Goal: Task Accomplishment & Management: Use online tool/utility

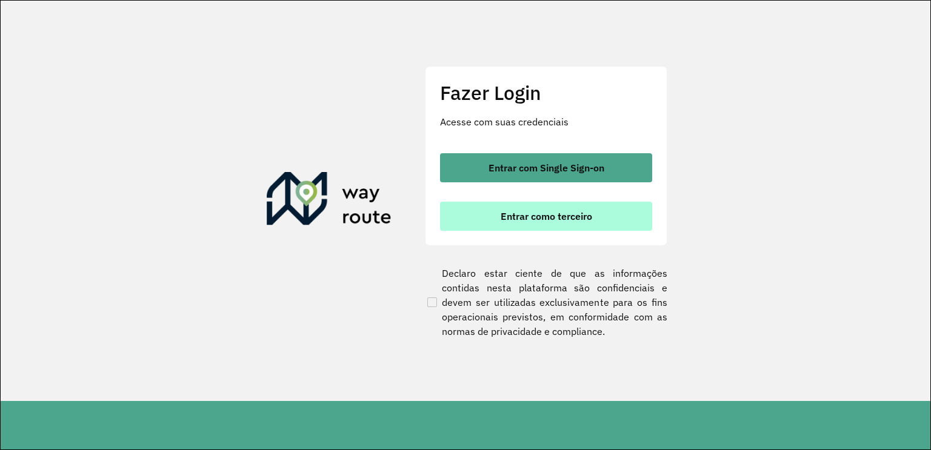
click at [496, 218] on button "Entrar como terceiro" at bounding box center [546, 216] width 212 height 29
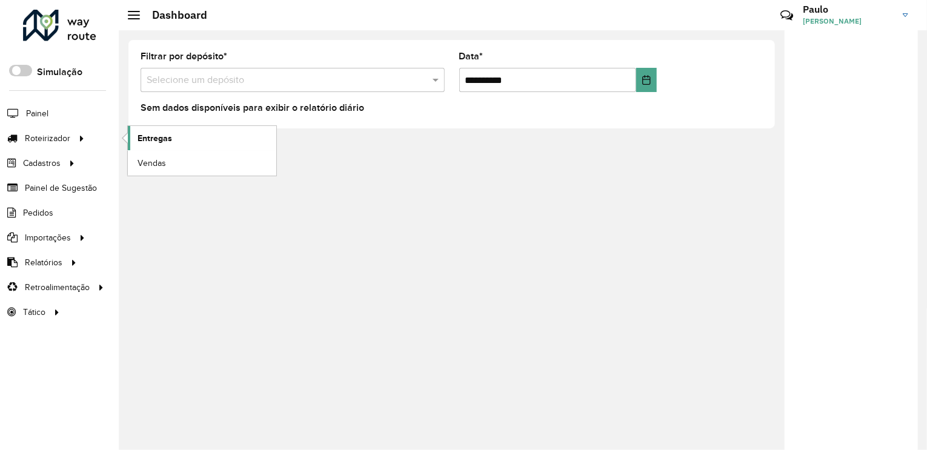
click at [196, 143] on link "Entregas" at bounding box center [202, 138] width 148 height 24
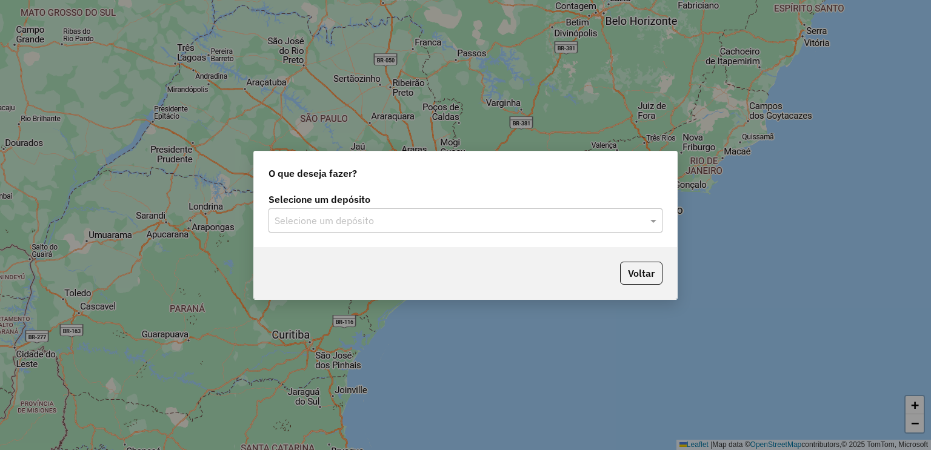
click at [352, 219] on input "text" at bounding box center [452, 221] width 357 height 15
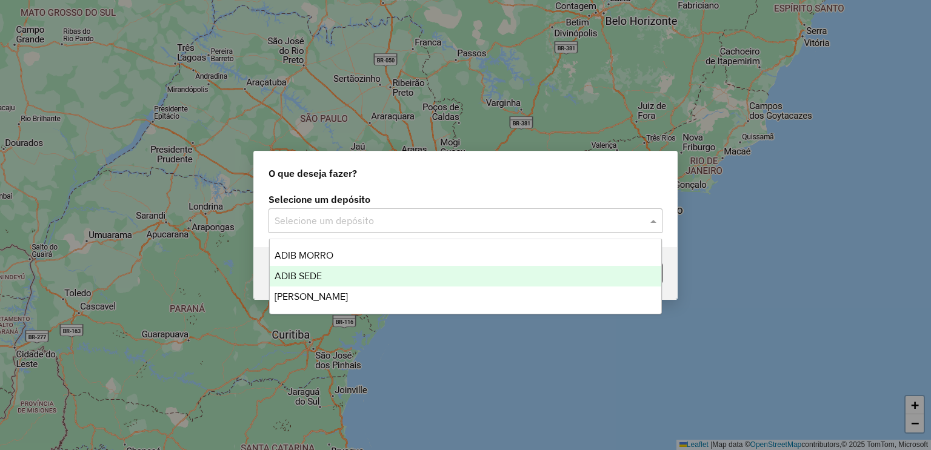
click at [341, 274] on div "ADIB SEDE" at bounding box center [466, 276] width 392 height 21
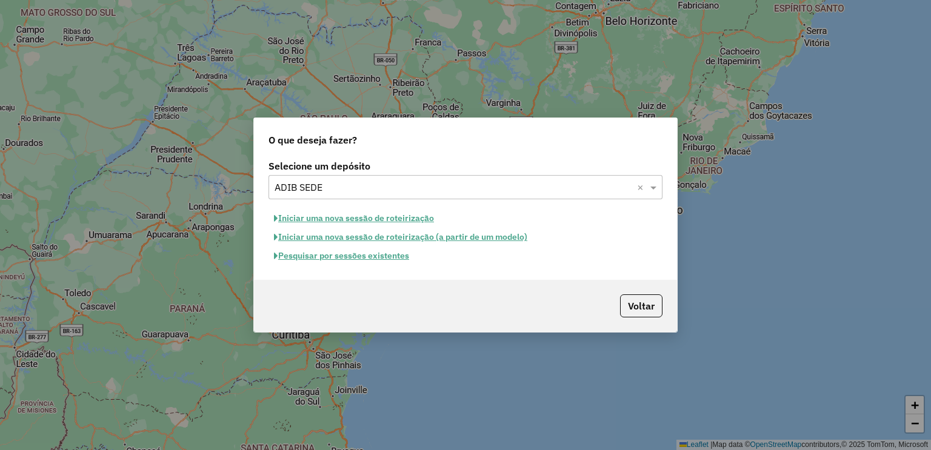
click at [304, 259] on button "Pesquisar por sessões existentes" at bounding box center [341, 256] width 146 height 19
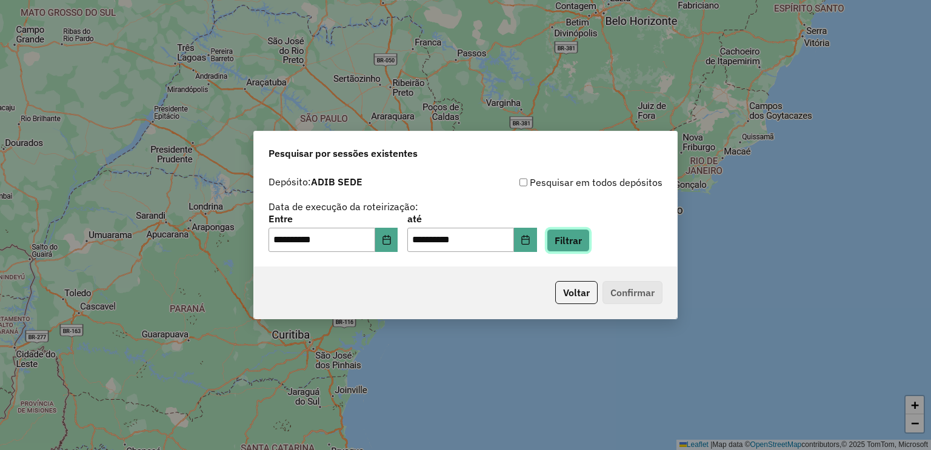
click at [586, 244] on button "Filtrar" at bounding box center [567, 240] width 43 height 23
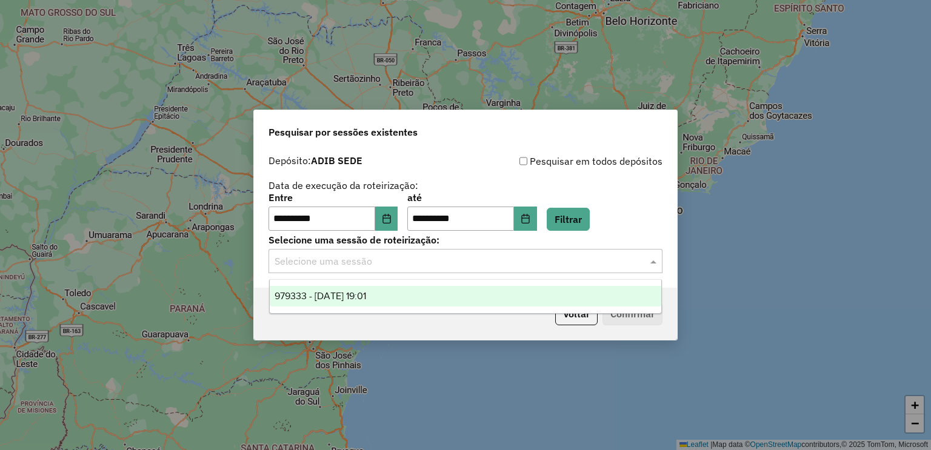
click at [398, 259] on input "text" at bounding box center [452, 261] width 357 height 15
click at [359, 301] on span "979333 - 14/08/2025 19:01" at bounding box center [319, 296] width 91 height 10
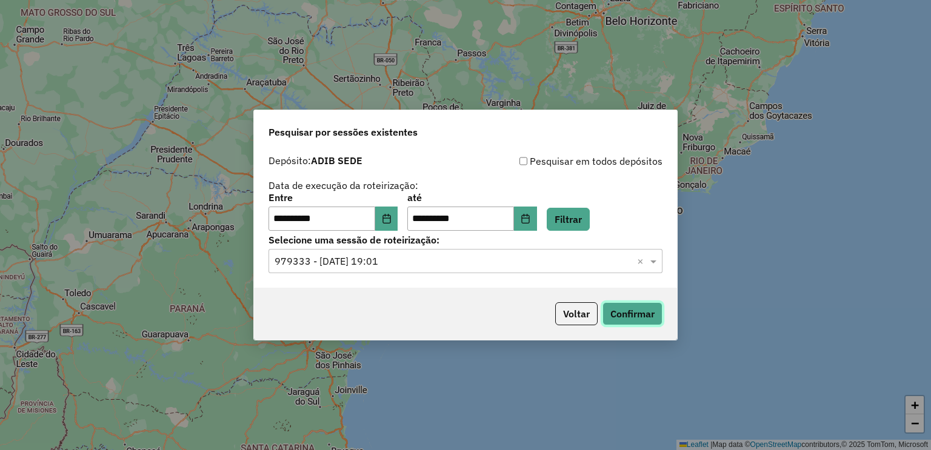
click at [634, 316] on button "Confirmar" at bounding box center [632, 313] width 60 height 23
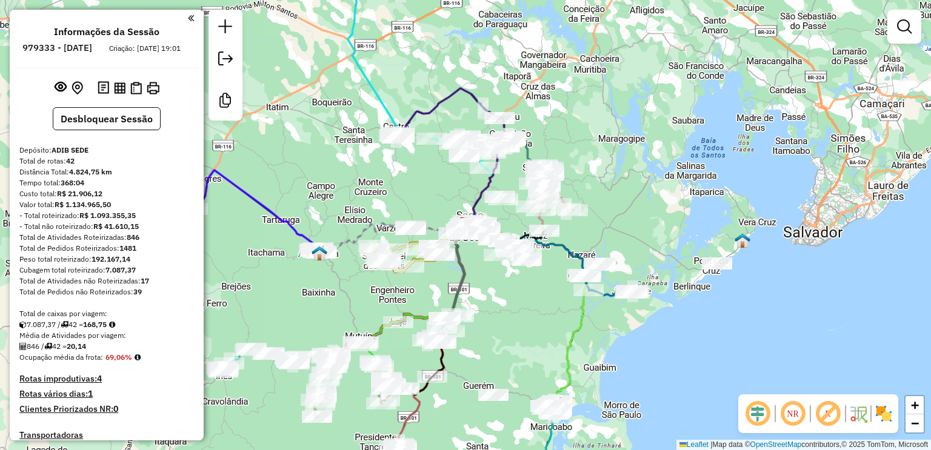
click at [800, 410] on em at bounding box center [792, 413] width 29 height 29
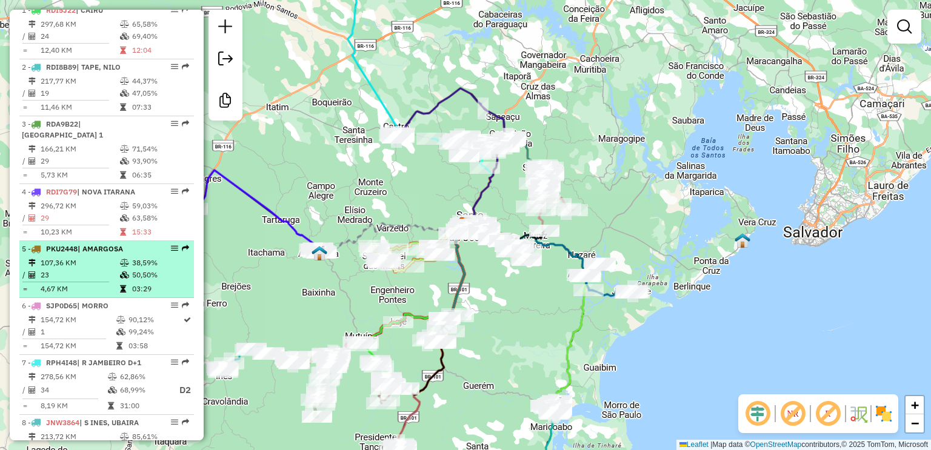
scroll to position [630, 0]
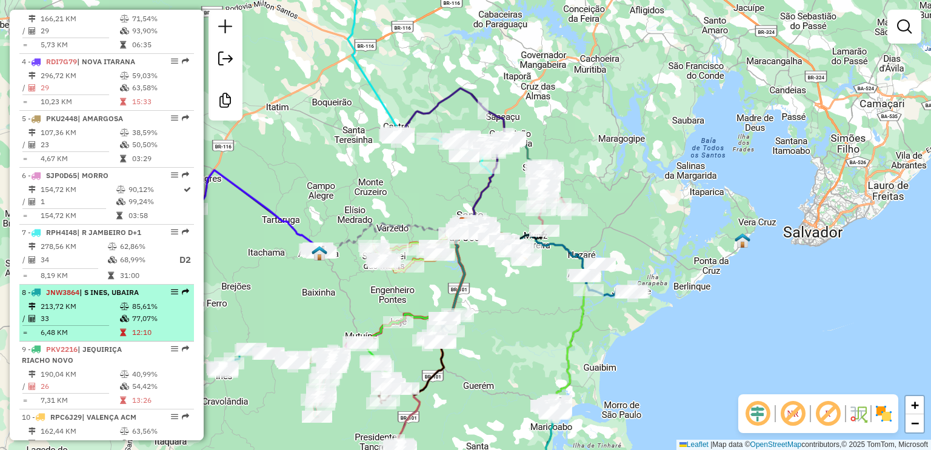
click at [116, 302] on td "213,72 KM" at bounding box center [79, 307] width 79 height 12
select select "**********"
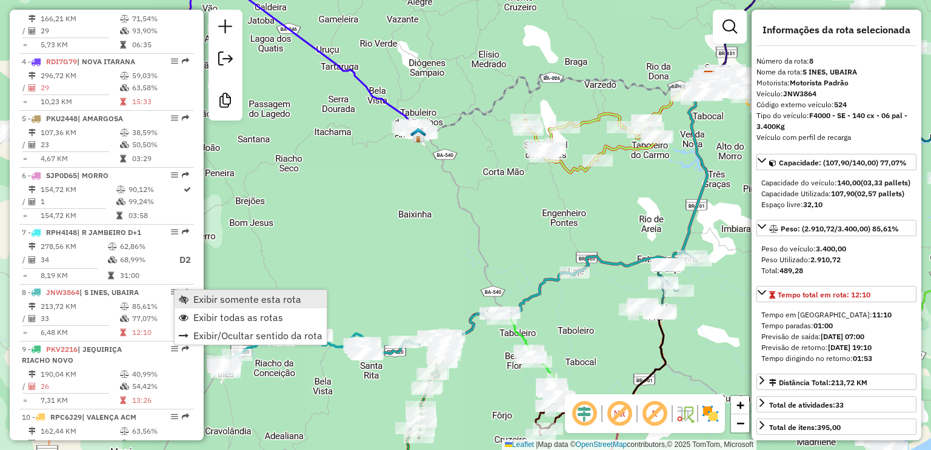
click at [271, 305] on link "Exibir somente esta rota" at bounding box center [250, 299] width 152 height 18
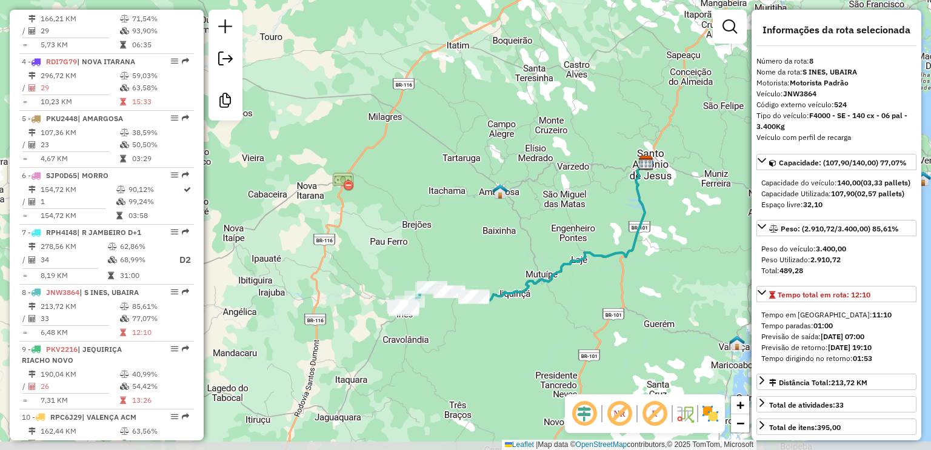
drag, startPoint x: 439, startPoint y: 280, endPoint x: 579, endPoint y: 242, distance: 145.7
click at [579, 242] on div "Janela de atendimento Grade de atendimento Capacidade Transportadoras Veículos …" at bounding box center [465, 225] width 931 height 450
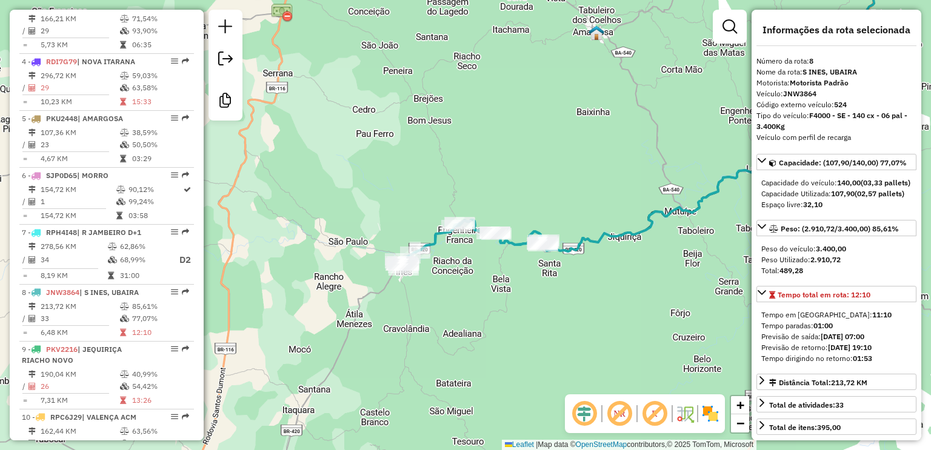
drag, startPoint x: 430, startPoint y: 340, endPoint x: 460, endPoint y: 340, distance: 30.3
click at [460, 340] on div "Janela de atendimento Grade de atendimento Capacidade Transportadoras Veículos …" at bounding box center [465, 225] width 931 height 450
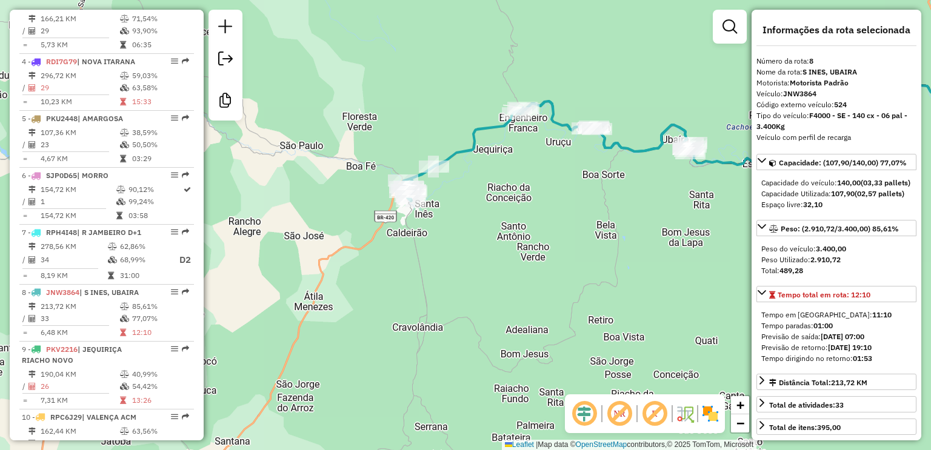
drag, startPoint x: 466, startPoint y: 293, endPoint x: 500, endPoint y: 319, distance: 42.4
click at [497, 318] on div "Janela de atendimento Grade de atendimento Capacidade Transportadoras Veículos …" at bounding box center [465, 225] width 931 height 450
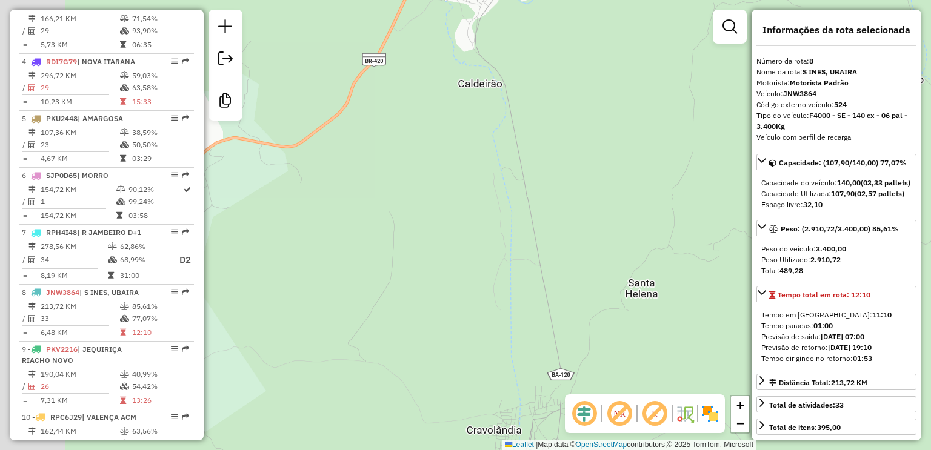
drag, startPoint x: 344, startPoint y: 191, endPoint x: 577, endPoint y: 158, distance: 235.0
click at [577, 159] on div "Janela de atendimento Grade de atendimento Capacidade Transportadoras Veículos …" at bounding box center [465, 225] width 931 height 450
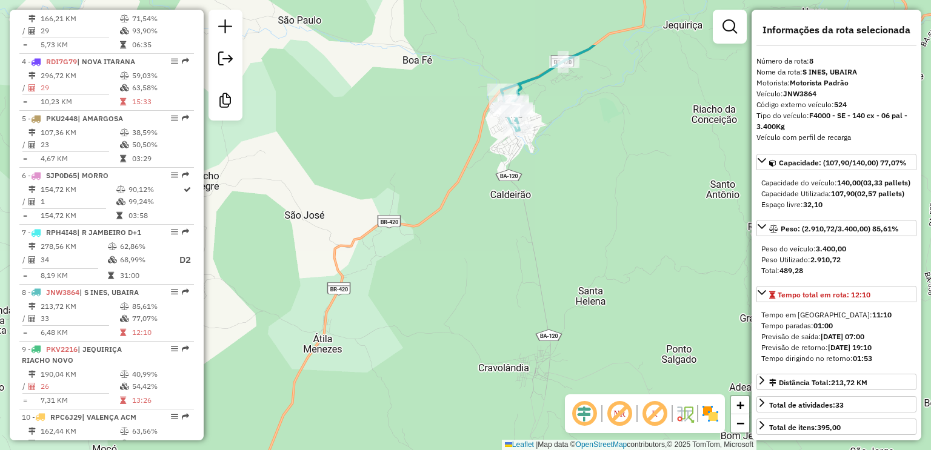
drag, startPoint x: 551, startPoint y: 156, endPoint x: 459, endPoint y: 339, distance: 204.8
click at [459, 339] on div "Janela de atendimento Grade de atendimento Capacidade Transportadoras Veículos …" at bounding box center [465, 225] width 931 height 450
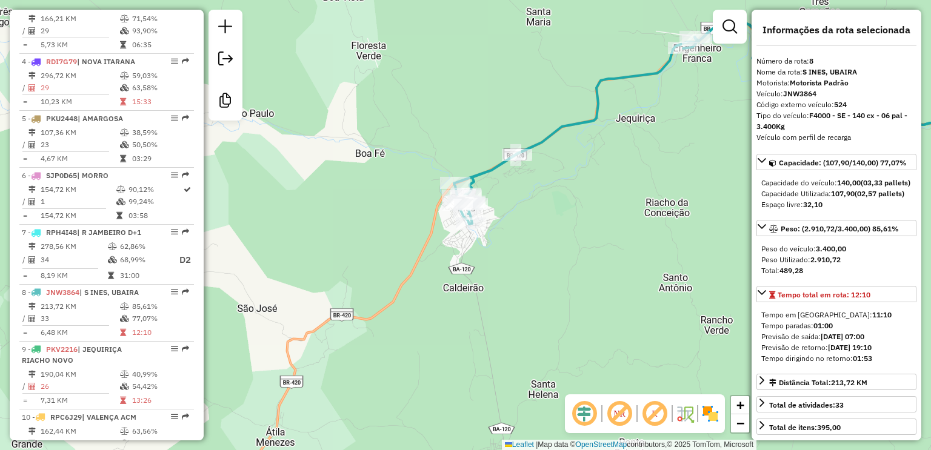
drag, startPoint x: 513, startPoint y: 247, endPoint x: 529, endPoint y: 206, distance: 44.3
click at [529, 206] on div "Janela de atendimento Grade de atendimento Capacidade Transportadoras Veículos …" at bounding box center [465, 225] width 931 height 450
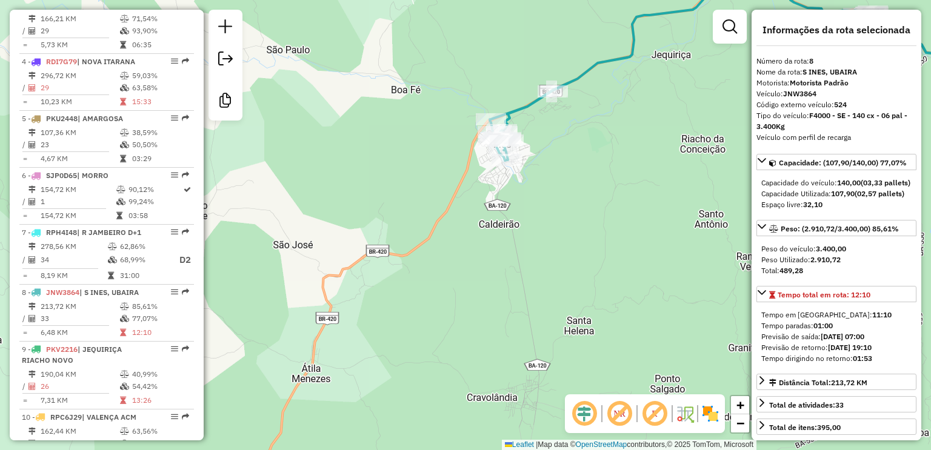
drag, startPoint x: 555, startPoint y: 193, endPoint x: 378, endPoint y: 317, distance: 215.8
click at [378, 316] on div "Janela de atendimento Grade de atendimento Capacidade Transportadoras Veículos …" at bounding box center [465, 225] width 931 height 450
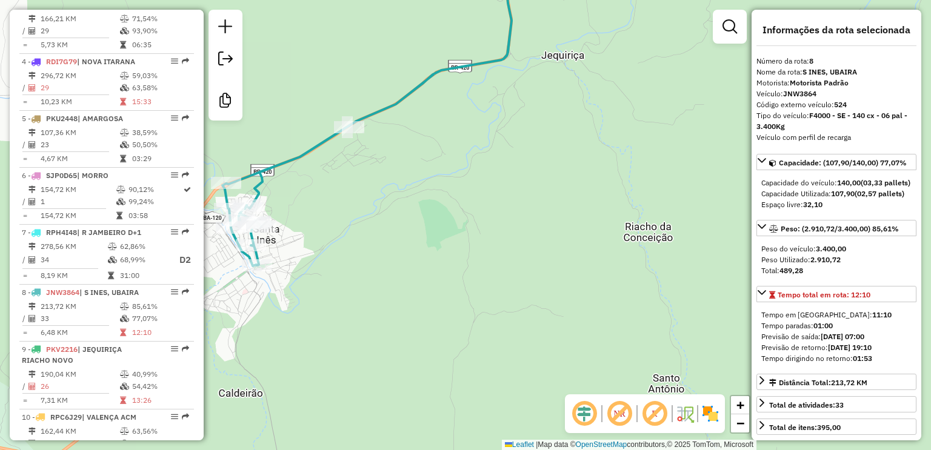
drag, startPoint x: 511, startPoint y: 162, endPoint x: 282, endPoint y: 333, distance: 285.7
click at [296, 331] on div "Janela de atendimento Grade de atendimento Capacidade Transportadoras Veículos …" at bounding box center [465, 225] width 931 height 450
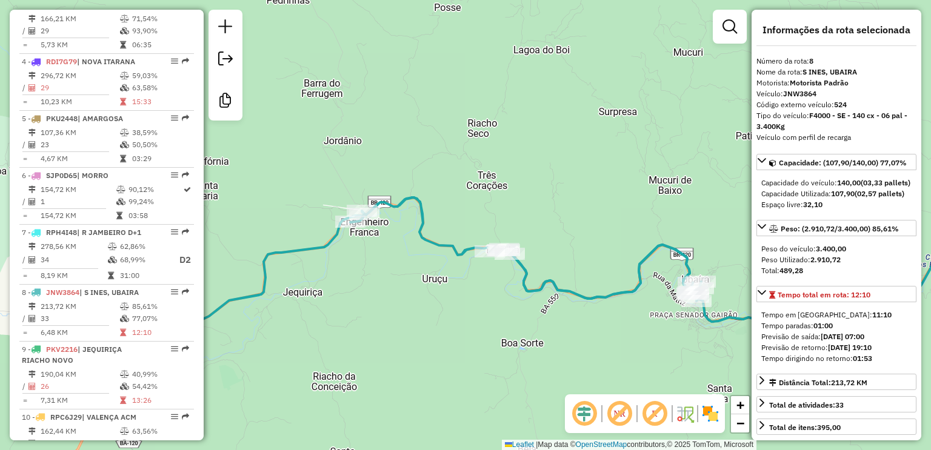
drag, startPoint x: 325, startPoint y: 273, endPoint x: 411, endPoint y: 265, distance: 86.4
click at [403, 268] on div "Janela de atendimento Grade de atendimento Capacidade Transportadoras Veículos …" at bounding box center [465, 225] width 931 height 450
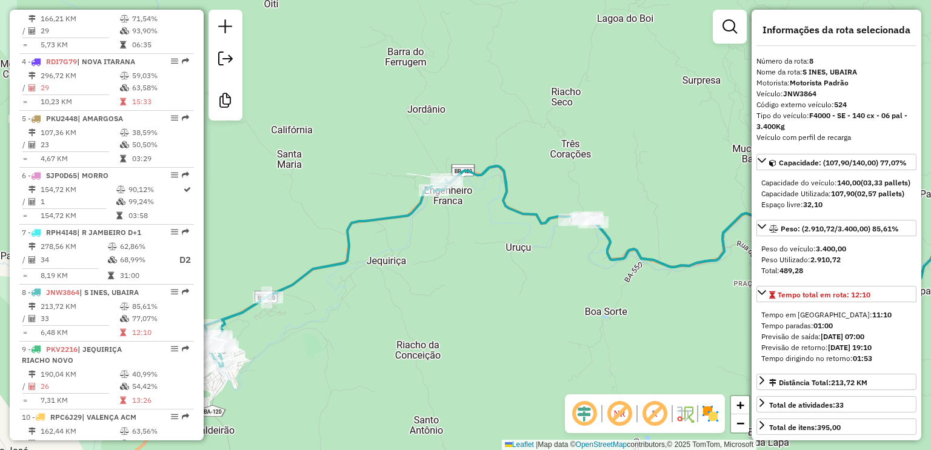
drag, startPoint x: 425, startPoint y: 261, endPoint x: 507, endPoint y: 225, distance: 88.7
click at [506, 226] on div "Janela de atendimento Grade de atendimento Capacidade Transportadoras Veículos …" at bounding box center [465, 225] width 931 height 450
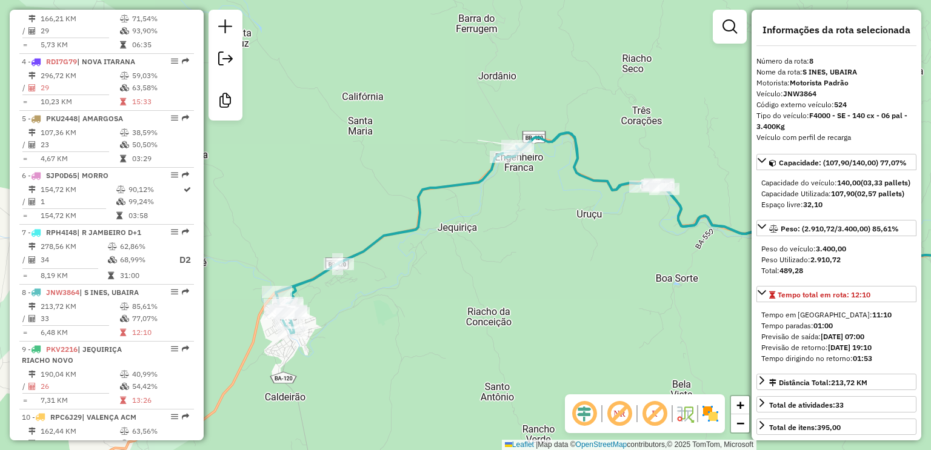
drag, startPoint x: 404, startPoint y: 269, endPoint x: 486, endPoint y: 223, distance: 93.9
click at [486, 223] on div "Janela de atendimento Grade de atendimento Capacidade Transportadoras Veículos …" at bounding box center [465, 225] width 931 height 450
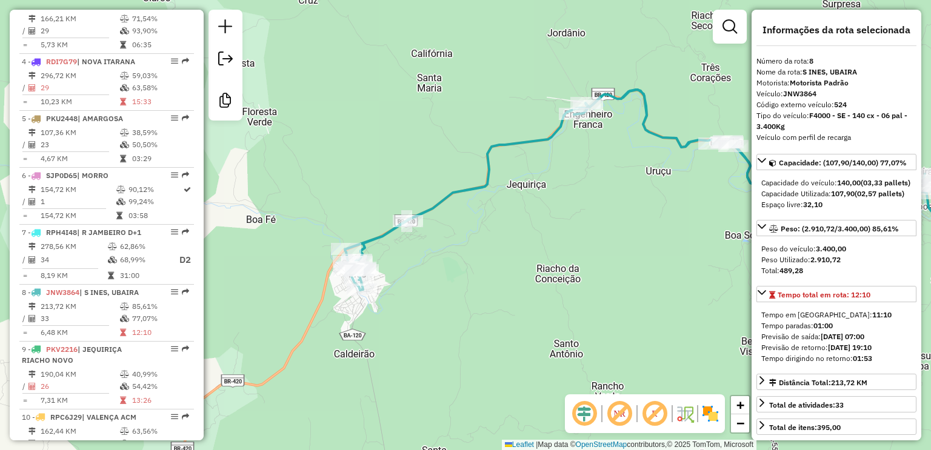
drag, startPoint x: 457, startPoint y: 246, endPoint x: 524, endPoint y: 201, distance: 80.8
click at [524, 201] on div "Janela de atendimento Grade de atendimento Capacidade Transportadoras Veículos …" at bounding box center [465, 225] width 931 height 450
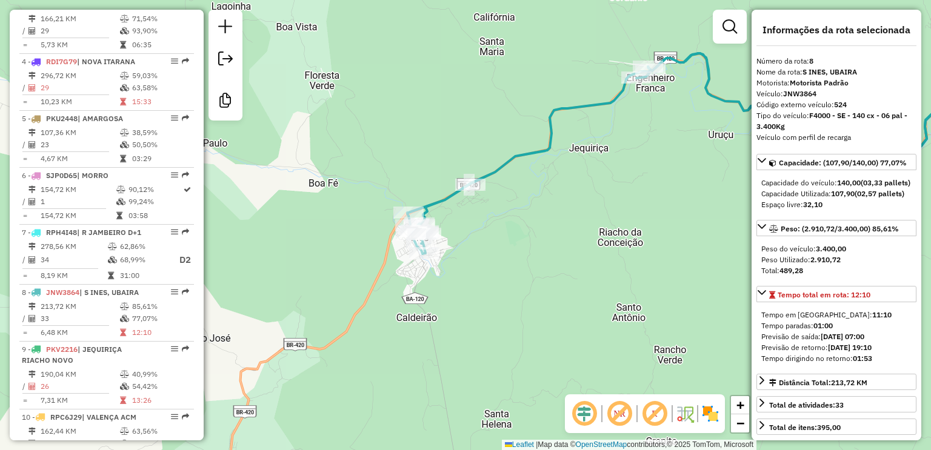
drag, startPoint x: 468, startPoint y: 247, endPoint x: 519, endPoint y: 224, distance: 56.1
click at [519, 224] on div "Janela de atendimento Grade de atendimento Capacidade Transportadoras Veículos …" at bounding box center [465, 225] width 931 height 450
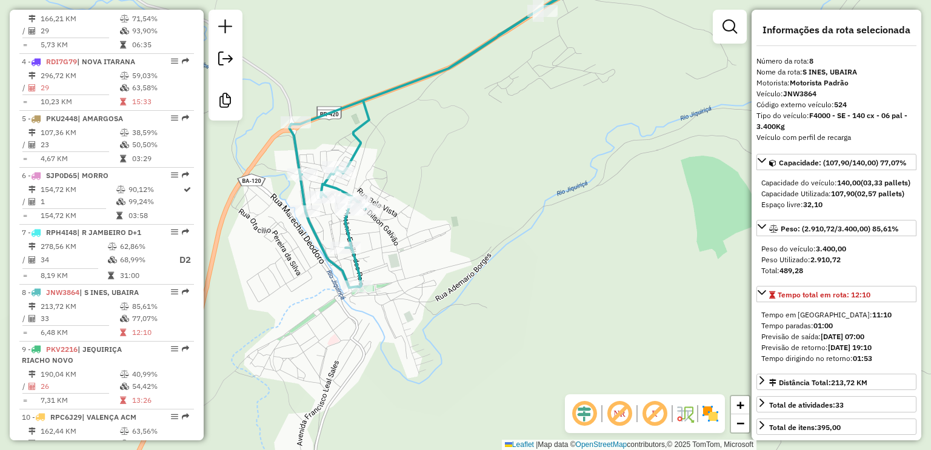
drag, startPoint x: 505, startPoint y: 218, endPoint x: 559, endPoint y: 240, distance: 58.2
click at [559, 240] on div "Janela de atendimento Grade de atendimento Capacidade Transportadoras Veículos …" at bounding box center [465, 225] width 931 height 450
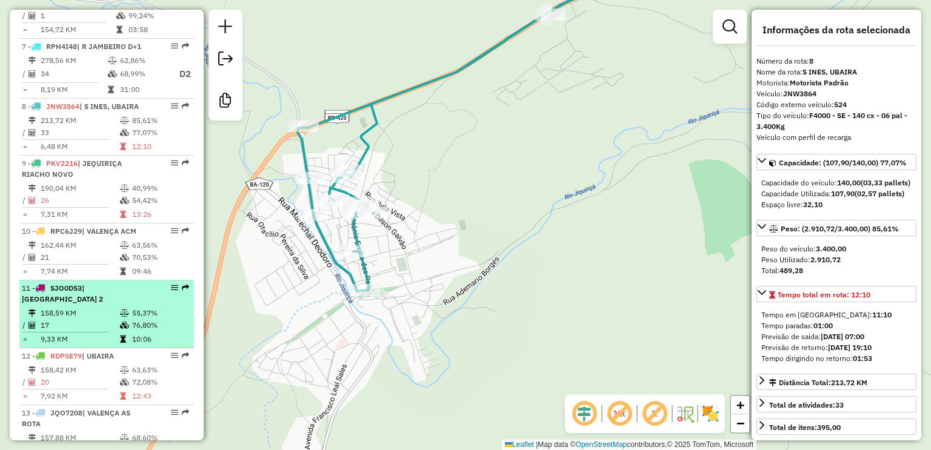
scroll to position [824, 0]
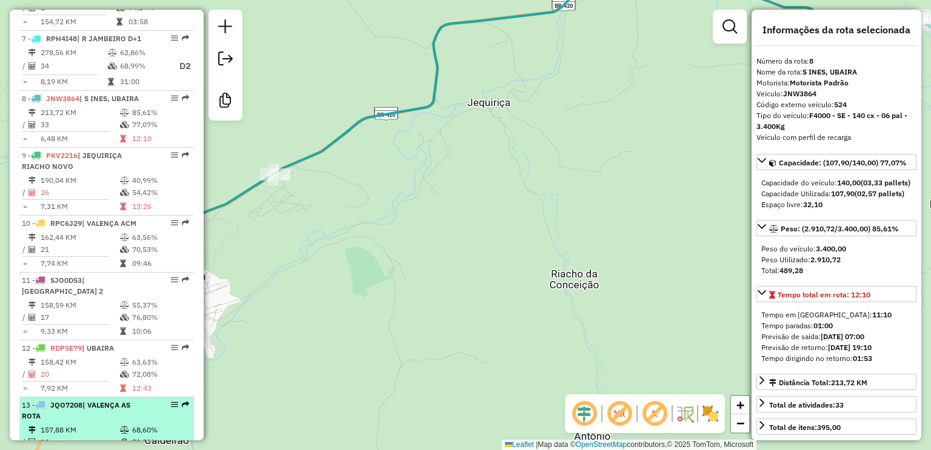
click at [46, 400] on div "13 - JQO7208 | VALENÇA AS ROTA" at bounding box center [86, 411] width 128 height 22
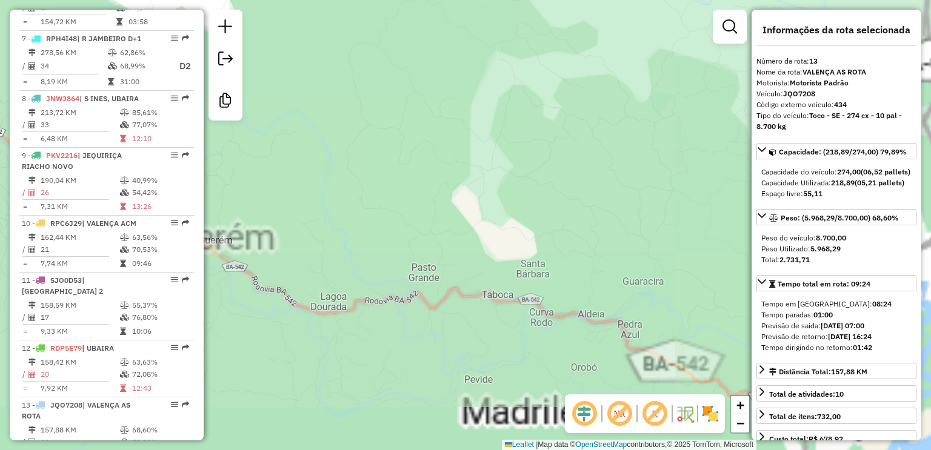
drag, startPoint x: 425, startPoint y: 373, endPoint x: 268, endPoint y: 208, distance: 228.0
click at [271, 213] on div "Janela de atendimento Grade de atendimento Capacidade Transportadoras Veículos …" at bounding box center [465, 225] width 931 height 450
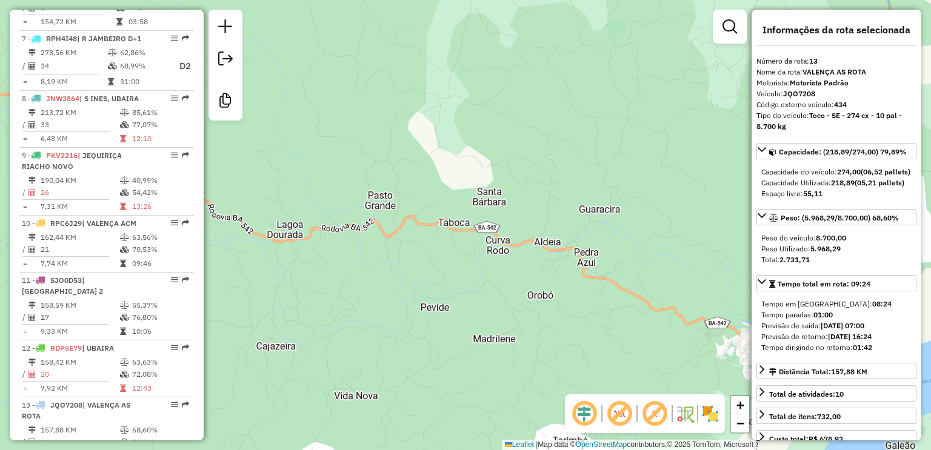
drag, startPoint x: 447, startPoint y: 351, endPoint x: 426, endPoint y: 278, distance: 76.2
click at [310, 200] on div "Janela de atendimento Grade de atendimento Capacidade Transportadoras Veículos …" at bounding box center [465, 225] width 931 height 450
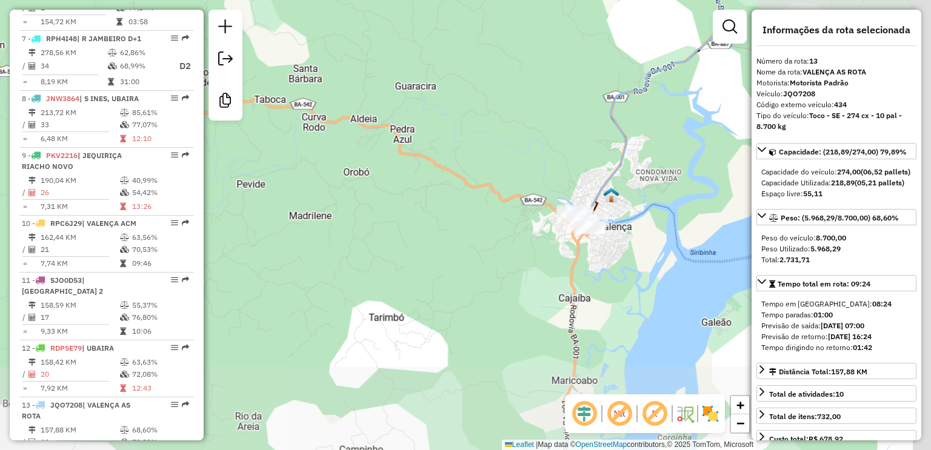
drag, startPoint x: 511, startPoint y: 313, endPoint x: 356, endPoint y: 338, distance: 157.2
click at [357, 338] on div "Janela de atendimento Grade de atendimento Capacidade Transportadoras Veículos …" at bounding box center [465, 225] width 931 height 450
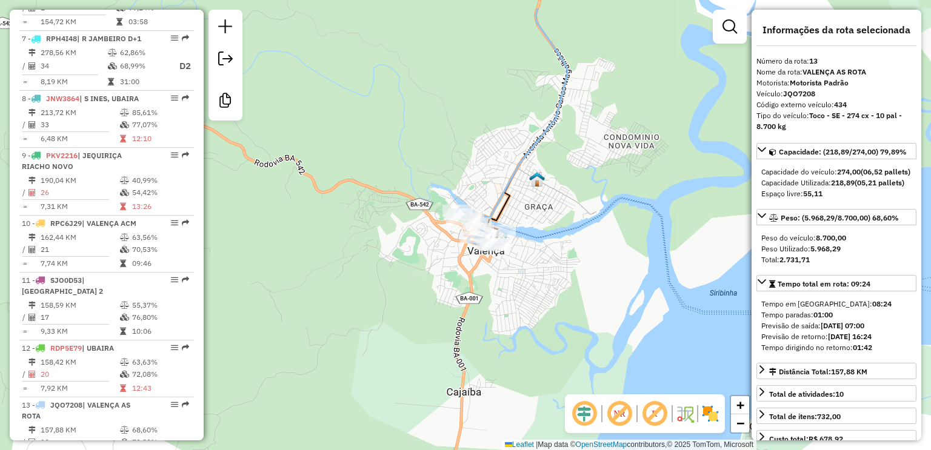
drag, startPoint x: 446, startPoint y: 284, endPoint x: 413, endPoint y: 333, distance: 59.5
click at [413, 333] on div "Janela de atendimento Grade de atendimento Capacidade Transportadoras Veículos …" at bounding box center [465, 225] width 931 height 450
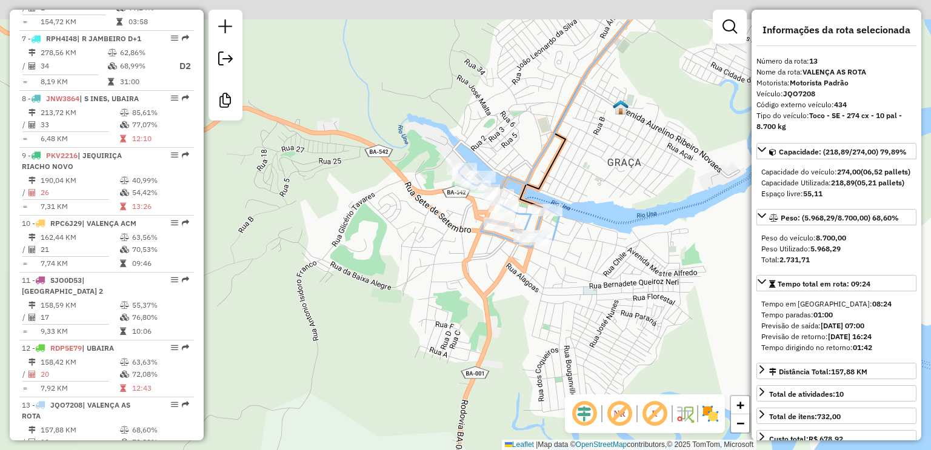
drag, startPoint x: 456, startPoint y: 259, endPoint x: 424, endPoint y: 321, distance: 69.4
click at [424, 321] on div "Janela de atendimento Grade de atendimento Capacidade Transportadoras Veículos …" at bounding box center [465, 225] width 931 height 450
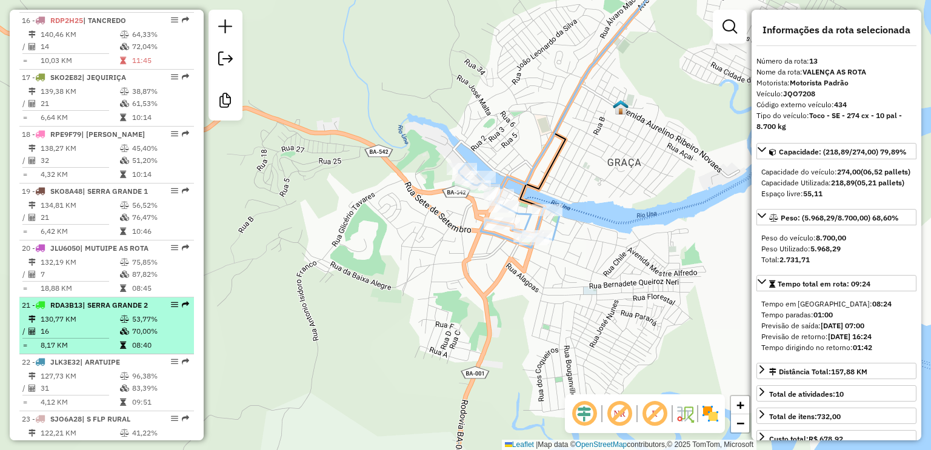
scroll to position [1454, 0]
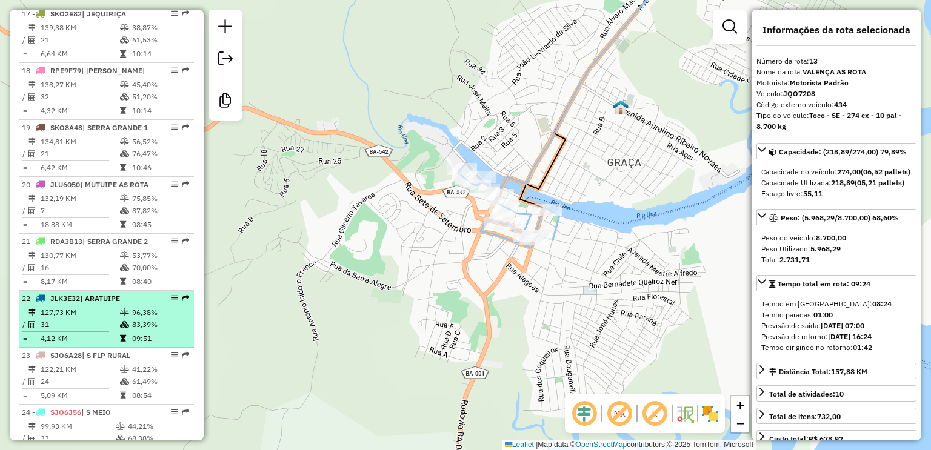
click at [135, 331] on td "83,39%" at bounding box center [160, 325] width 58 height 12
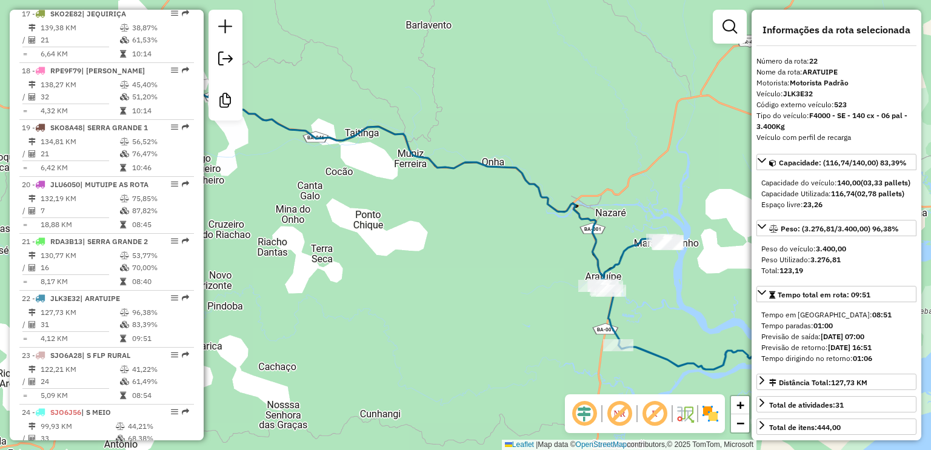
drag, startPoint x: 522, startPoint y: 348, endPoint x: 458, endPoint y: 379, distance: 71.5
click at [458, 379] on div "Janela de atendimento Grade de atendimento Capacidade Transportadoras Veículos …" at bounding box center [465, 225] width 931 height 450
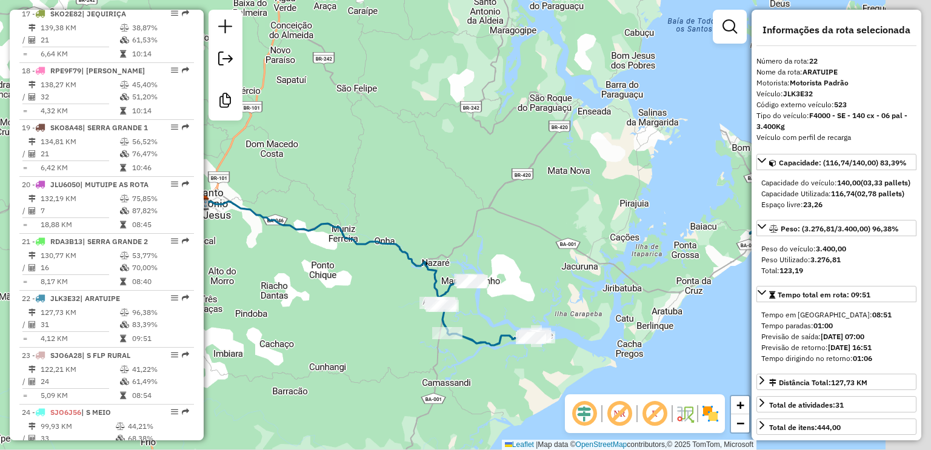
drag, startPoint x: 448, startPoint y: 383, endPoint x: 358, endPoint y: 313, distance: 113.6
click at [358, 313] on div "Janela de atendimento Grade de atendimento Capacidade Transportadoras Veículos …" at bounding box center [465, 225] width 931 height 450
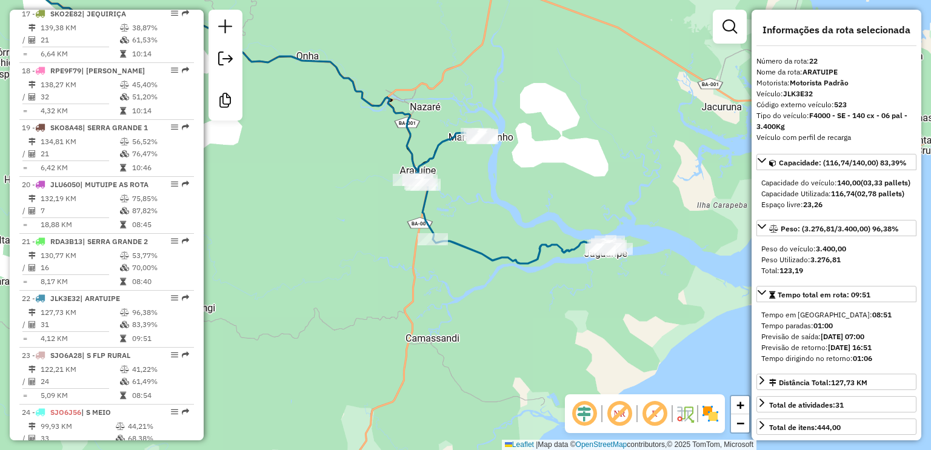
drag, startPoint x: 499, startPoint y: 305, endPoint x: 438, endPoint y: 331, distance: 66.3
click at [443, 328] on div "Janela de atendimento Grade de atendimento Capacidade Transportadoras Veículos …" at bounding box center [465, 225] width 931 height 450
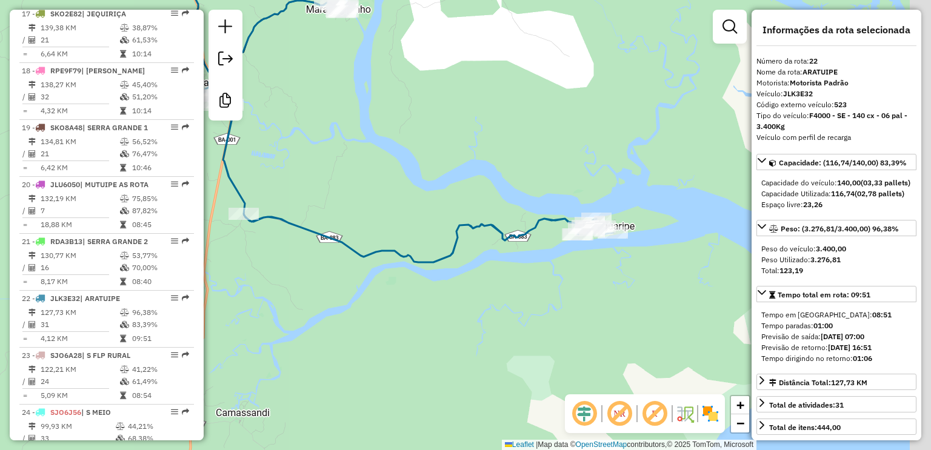
drag, startPoint x: 555, startPoint y: 259, endPoint x: 483, endPoint y: 288, distance: 77.7
click at [483, 288] on div "Janela de atendimento Grade de atendimento Capacidade Transportadoras Veículos …" at bounding box center [465, 225] width 931 height 450
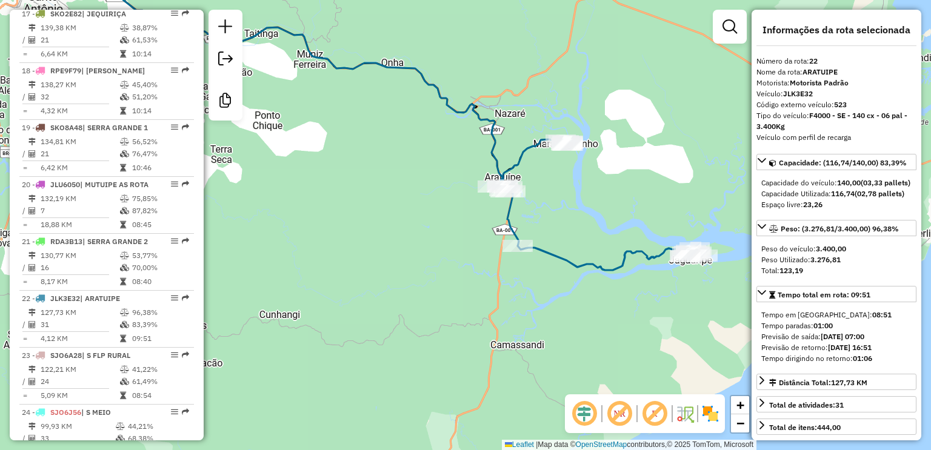
drag, startPoint x: 455, startPoint y: 332, endPoint x: 568, endPoint y: 334, distance: 113.3
click at [568, 334] on div "Janela de atendimento Grade de atendimento Capacidade Transportadoras Veículos …" at bounding box center [465, 225] width 931 height 450
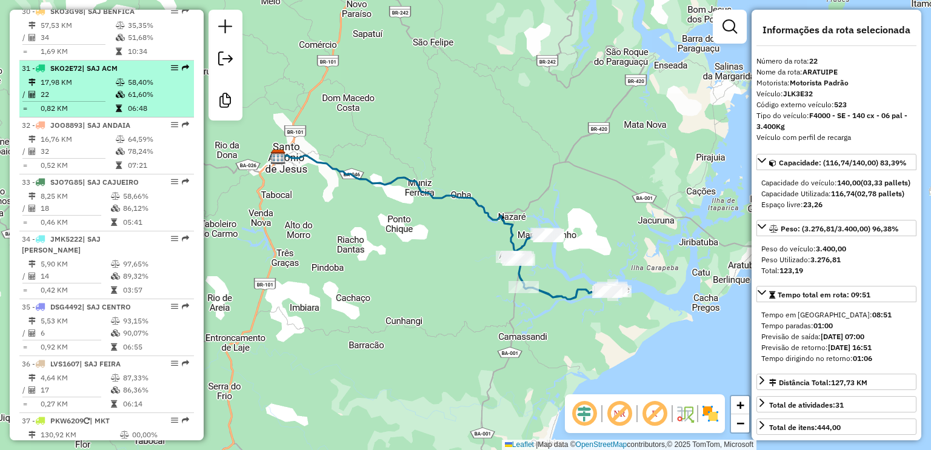
scroll to position [2278, 0]
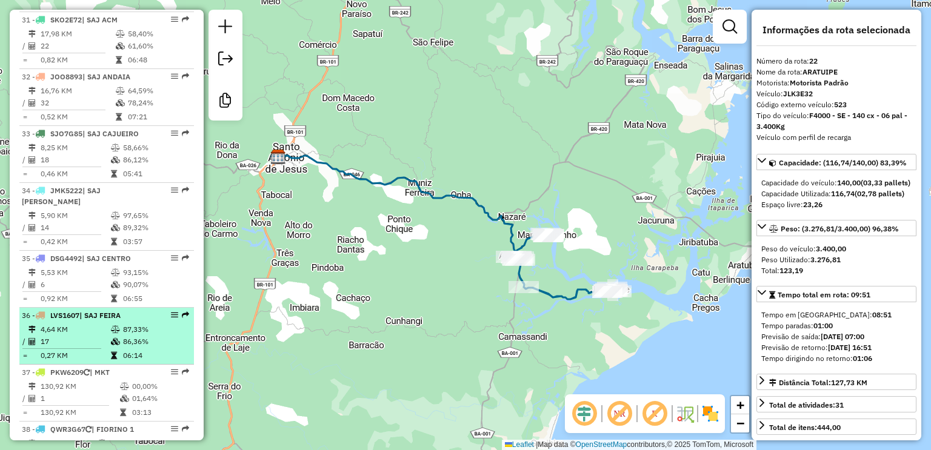
click at [86, 325] on td "4,64 KM" at bounding box center [75, 330] width 70 height 12
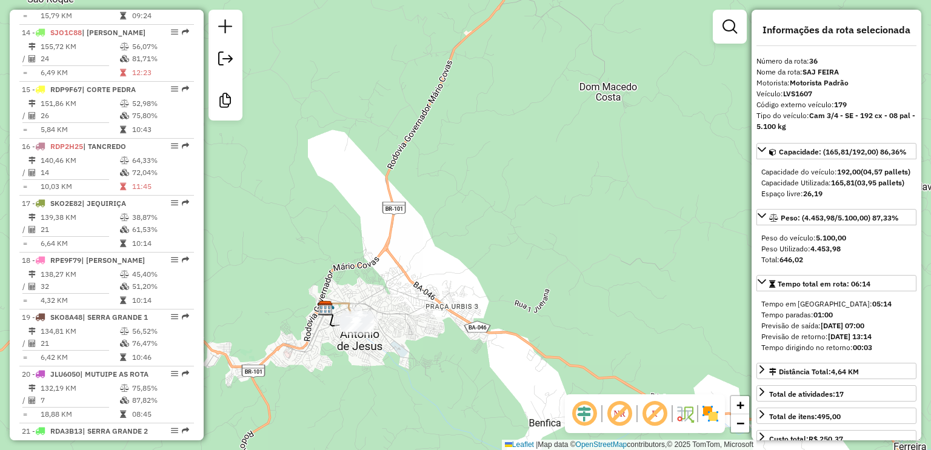
scroll to position [1357, 0]
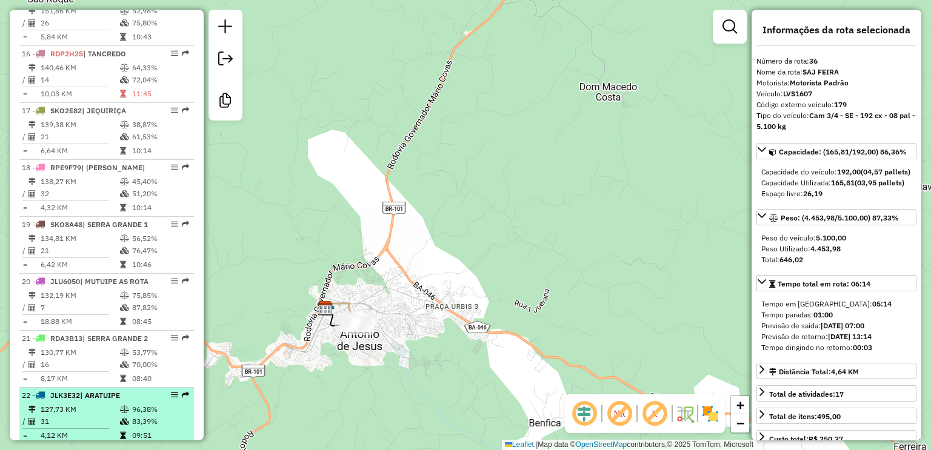
click at [59, 416] on td "127,73 KM" at bounding box center [79, 410] width 79 height 12
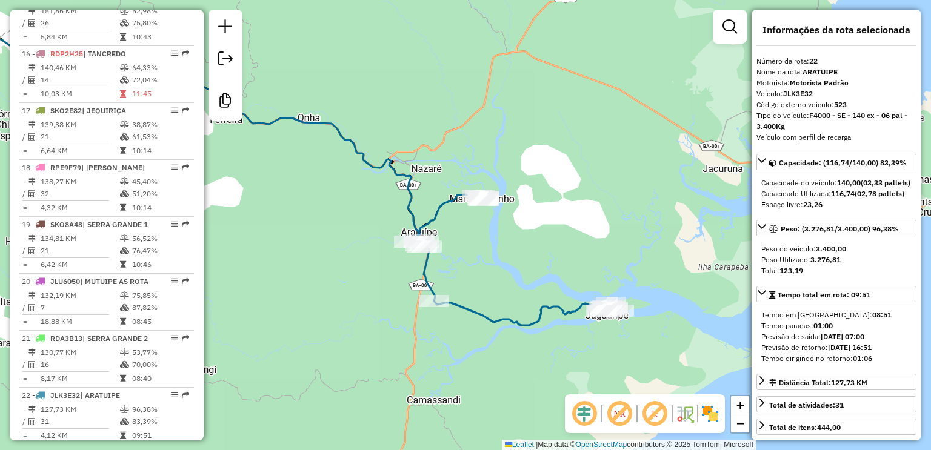
drag, startPoint x: 462, startPoint y: 350, endPoint x: 400, endPoint y: 347, distance: 62.5
click at [400, 347] on div "Janela de atendimento Grade de atendimento Capacidade Transportadoras Veículos …" at bounding box center [465, 225] width 931 height 450
